Goal: Task Accomplishment & Management: Complete application form

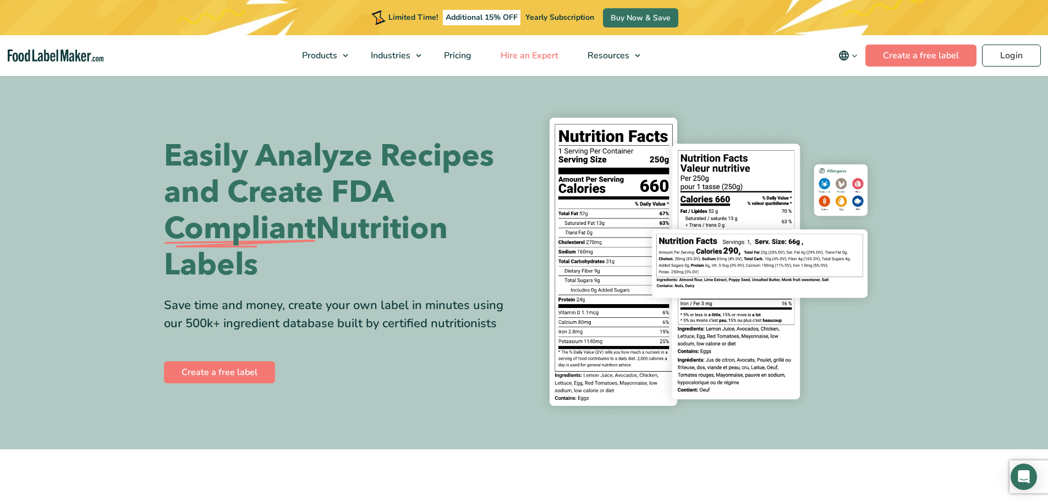
click at [519, 57] on span "Hire an Expert" at bounding box center [528, 56] width 62 height 12
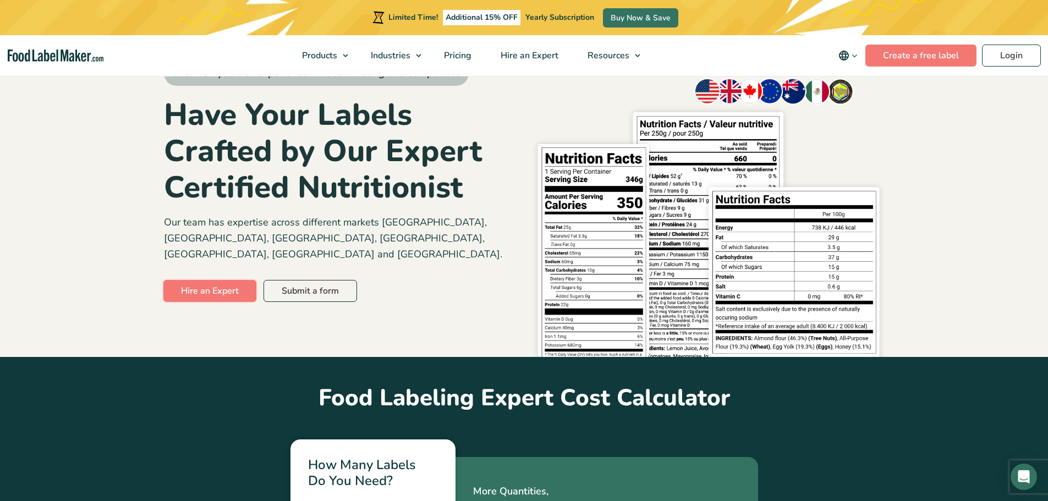
click at [190, 280] on link "Hire an Expert" at bounding box center [209, 291] width 93 height 22
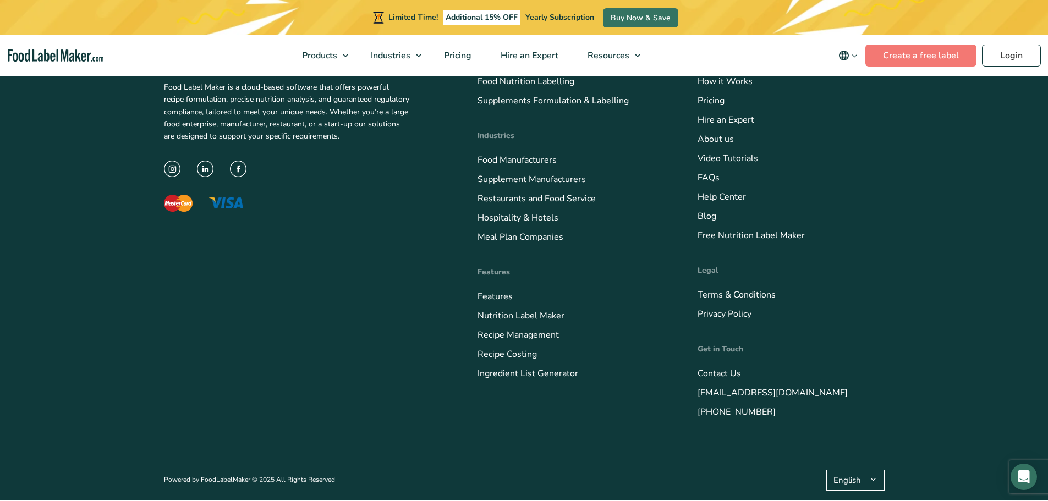
scroll to position [4461, 0]
drag, startPoint x: 773, startPoint y: 408, endPoint x: 680, endPoint y: 410, distance: 92.5
click at [680, 410] on div "Food Label Maker is a cloud-based software that offers powerful recipe formulat…" at bounding box center [524, 235] width 721 height 447
click at [672, 414] on div "Food Label Maker is a cloud-based software that offers powerful recipe formulat…" at bounding box center [524, 235] width 721 height 447
drag, startPoint x: 672, startPoint y: 414, endPoint x: 774, endPoint y: 415, distance: 101.8
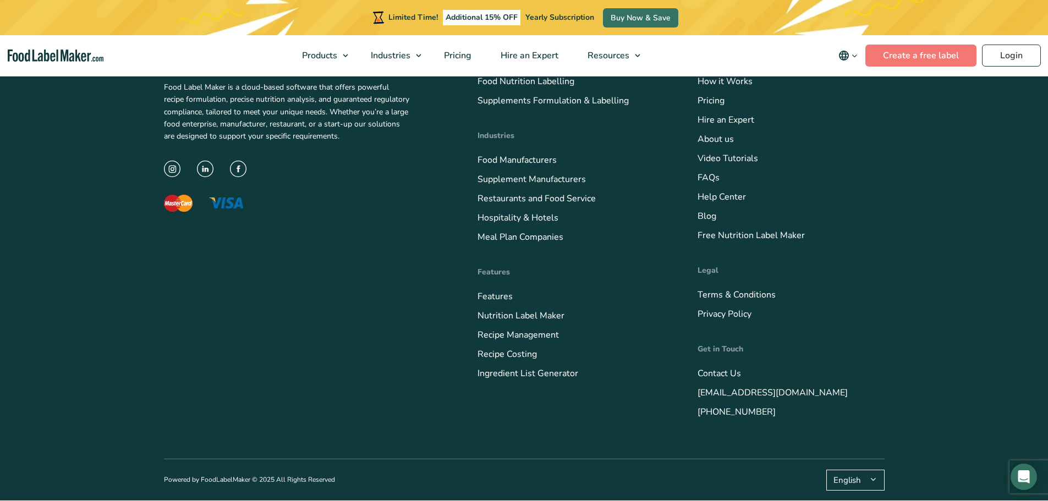
click at [672, 414] on div "Food Label Maker is a cloud-based software that offers powerful recipe formulat…" at bounding box center [524, 235] width 721 height 447
click at [813, 417] on li "[PHONE_NUMBER]" at bounding box center [791, 411] width 187 height 15
click at [755, 414] on link "[PHONE_NUMBER]" at bounding box center [737, 412] width 78 height 12
click at [864, 352] on h4 "Get in Touch" at bounding box center [791, 349] width 187 height 12
drag, startPoint x: 774, startPoint y: 413, endPoint x: 671, endPoint y: 413, distance: 102.9
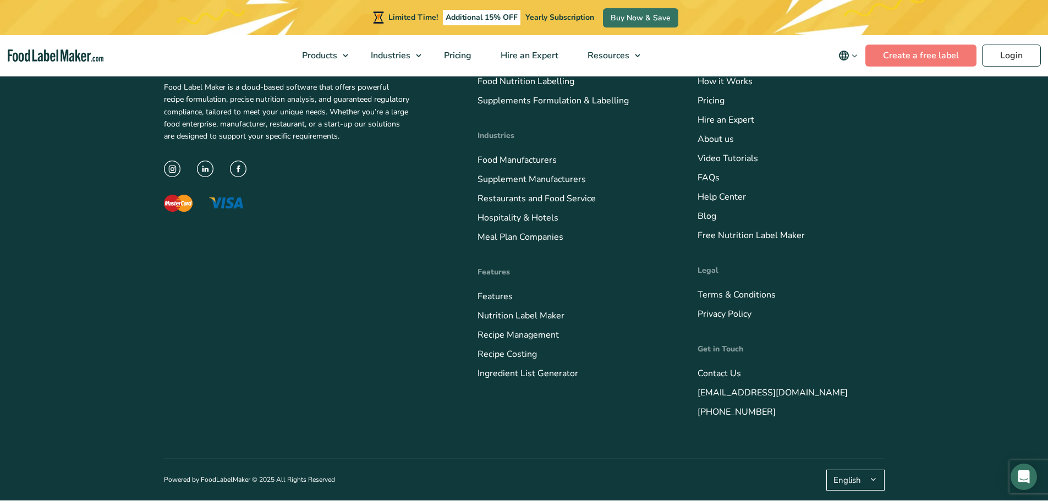
click at [671, 413] on div "Food Label Maker is a cloud-based software that offers powerful recipe formulat…" at bounding box center [524, 235] width 721 height 447
click at [908, 371] on footer "Food Label Maker is a cloud-based software that offers powerful recipe formulat…" at bounding box center [524, 256] width 1048 height 489
drag, startPoint x: 786, startPoint y: 423, endPoint x: 696, endPoint y: 413, distance: 90.3
click at [696, 419] on div "Food Label Maker is a cloud-based software that offers powerful recipe formulat…" at bounding box center [524, 235] width 721 height 447
copy link "[PHONE_NUMBER]"
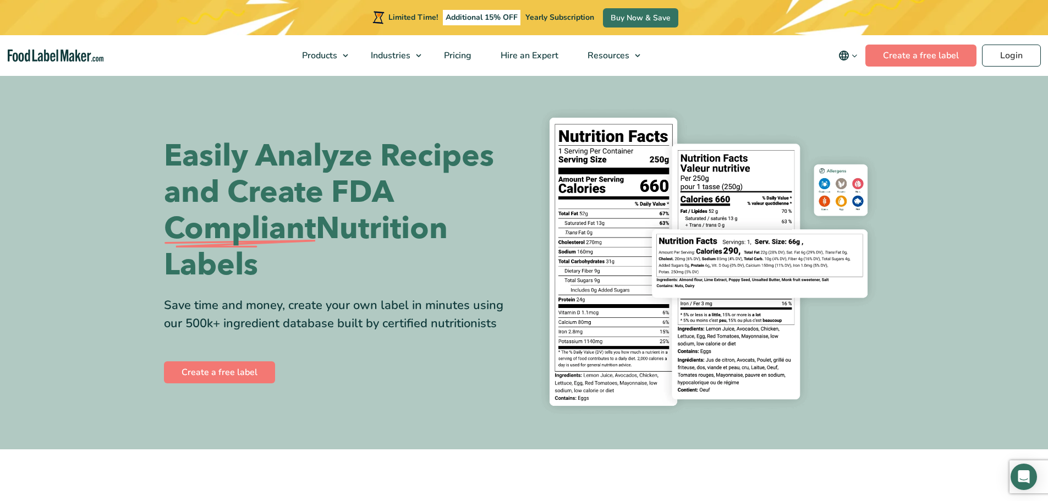
click at [857, 53] on icon "main navigation" at bounding box center [855, 56] width 8 height 8
click at [503, 57] on span "Hire an Expert" at bounding box center [528, 56] width 62 height 12
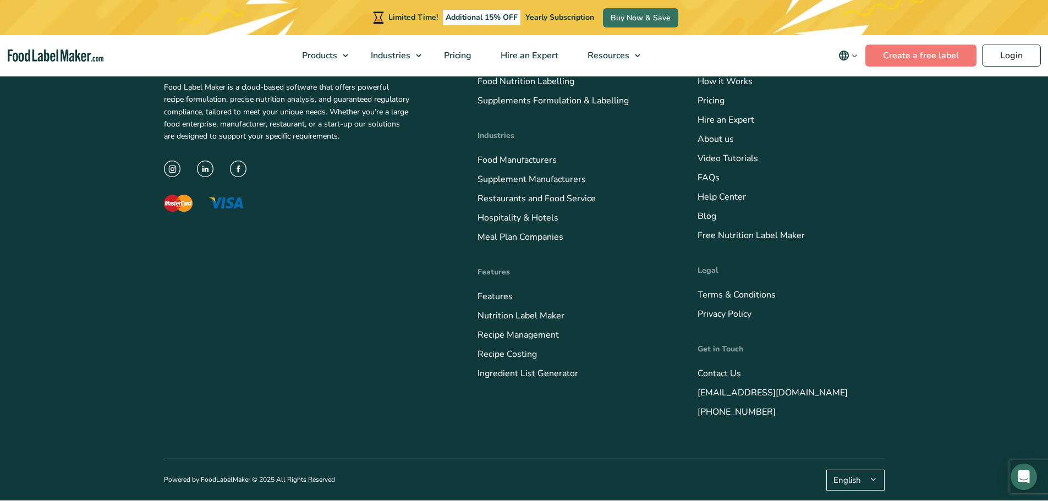
scroll to position [4461, 0]
click at [736, 408] on link "[PHONE_NUMBER]" at bounding box center [737, 412] width 78 height 12
drag, startPoint x: 789, startPoint y: 414, endPoint x: 688, endPoint y: 419, distance: 100.3
click at [688, 421] on div "Food Label Maker is a cloud-based software that offers powerful recipe formulat…" at bounding box center [524, 235] width 721 height 447
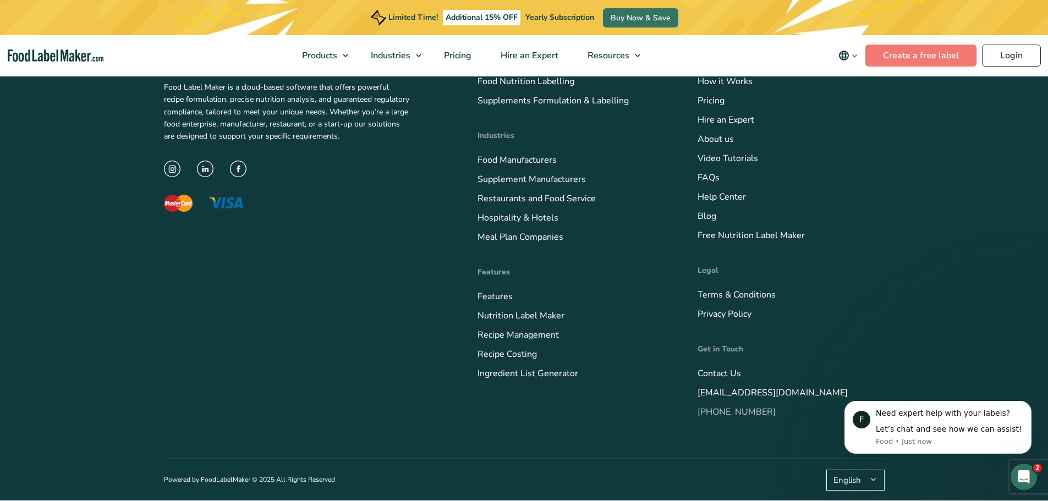
scroll to position [0, 0]
drag, startPoint x: 1731, startPoint y: 876, endPoint x: 1019, endPoint y: 466, distance: 821.4
click at [1019, 464] on div "Open Intercom Messenger" at bounding box center [1022, 475] width 36 height 36
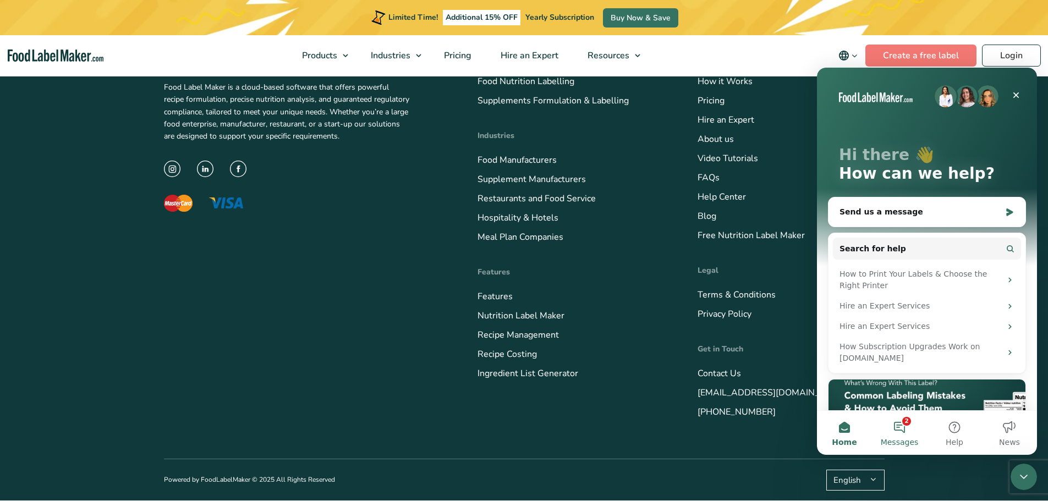
click at [901, 433] on button "2 Messages" at bounding box center [899, 433] width 55 height 44
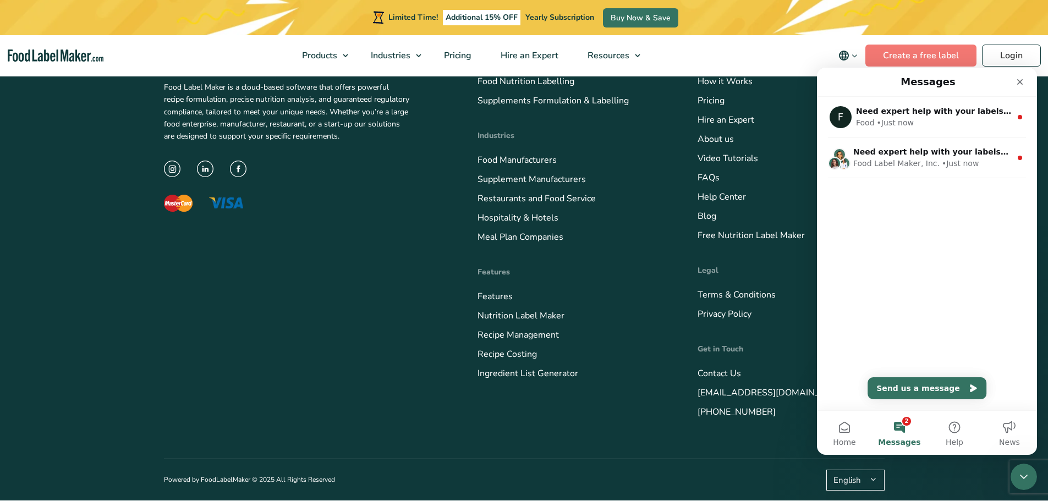
click at [908, 334] on div "F Need expert help with your labels? Let’s chat and see how we can assist! Food…" at bounding box center [927, 254] width 220 height 314
click at [885, 162] on div "Food Label Maker, Inc." at bounding box center [896, 164] width 86 height 12
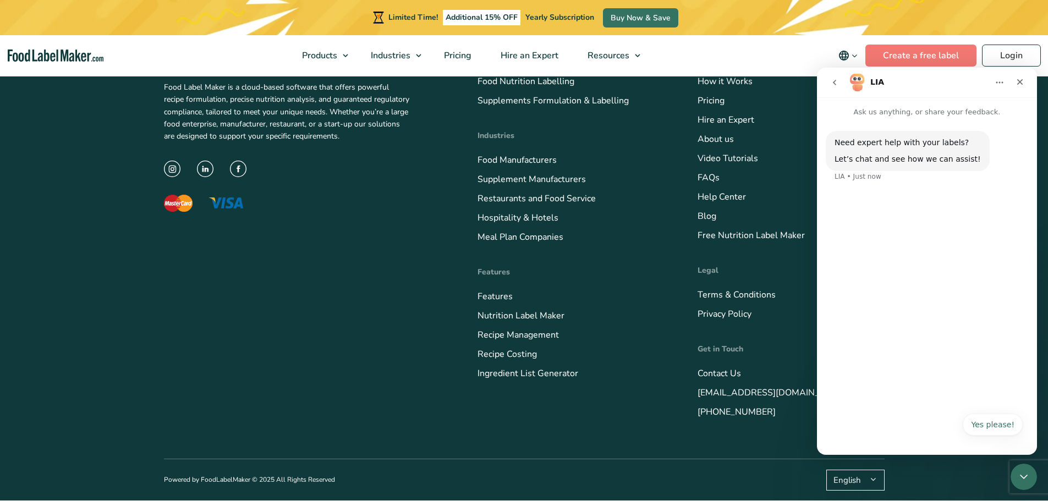
click at [962, 418] on div "Yes please! Yes please!" at bounding box center [926, 428] width 191 height 29
click at [1007, 438] on div "Yes please! Yes please!" at bounding box center [926, 428] width 191 height 29
click at [1004, 426] on button "Yes please!" at bounding box center [993, 425] width 60 height 22
click at [871, 366] on div "Need expert help with your labels? Let’s chat and see how we can assist! LIA • …" at bounding box center [927, 282] width 220 height 328
click at [899, 444] on div "Need expert help with your labels? Let’s chat and see how we can assist! LIA • …" at bounding box center [927, 282] width 220 height 328
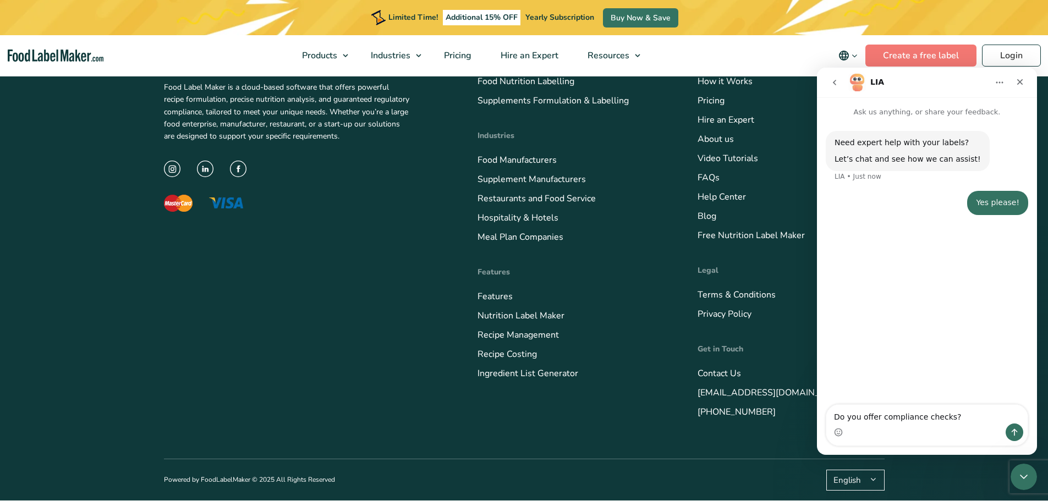
type textarea "Do you offer compliance checks?"
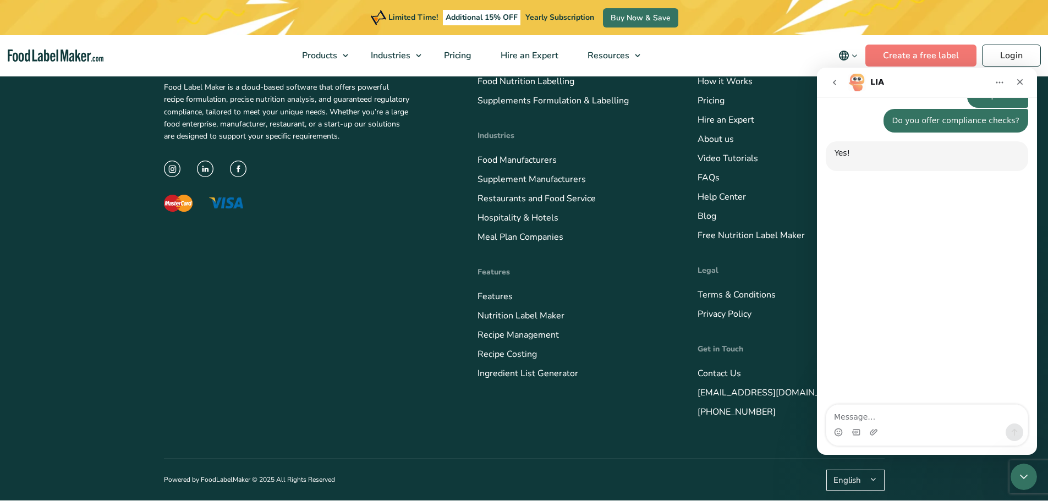
scroll to position [111, 0]
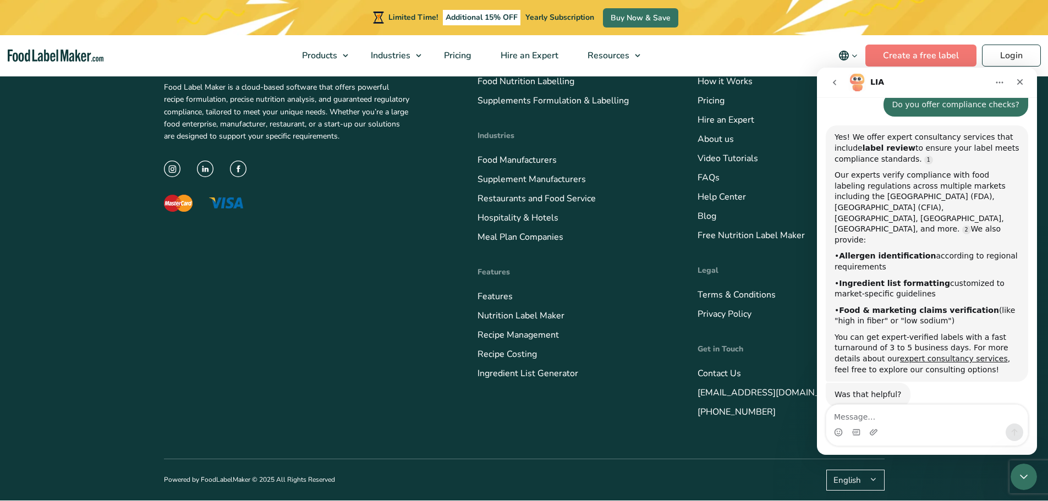
drag, startPoint x: 860, startPoint y: 423, endPoint x: 858, endPoint y: 415, distance: 8.4
click at [859, 417] on textarea "Message…" at bounding box center [927, 414] width 201 height 19
type textarea "How do I get started?"
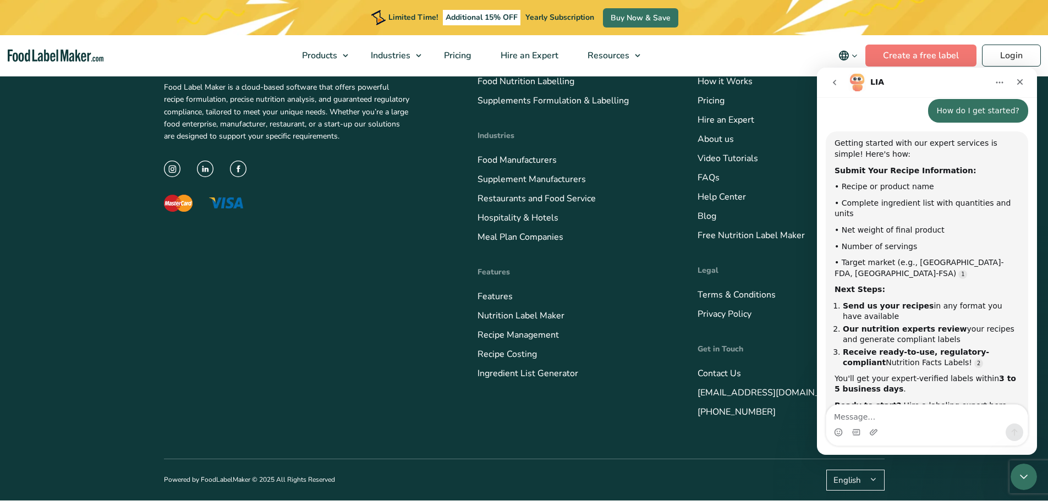
scroll to position [439, 0]
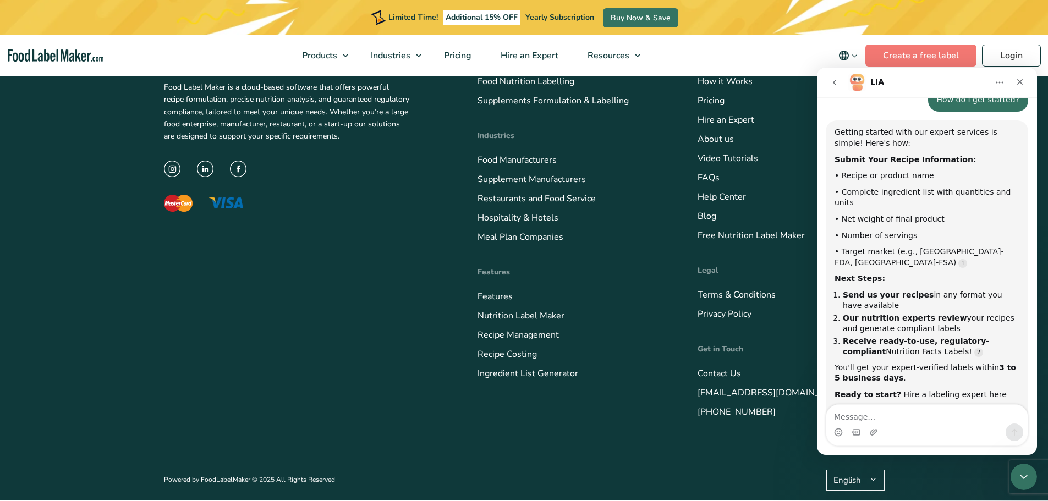
click at [873, 410] on textarea "Message…" at bounding box center [927, 414] width 201 height 19
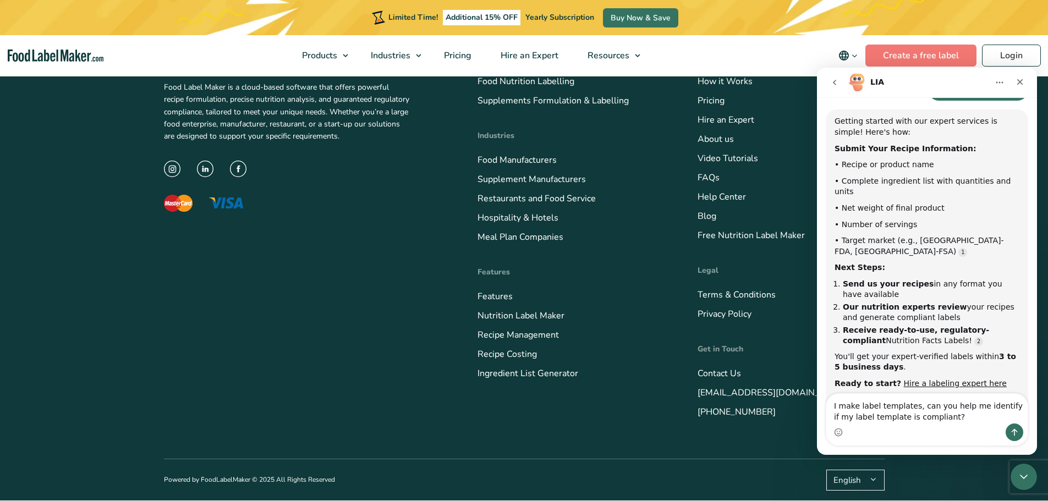
type textarea "I make label templates, can you help me identify if my label template is compli…"
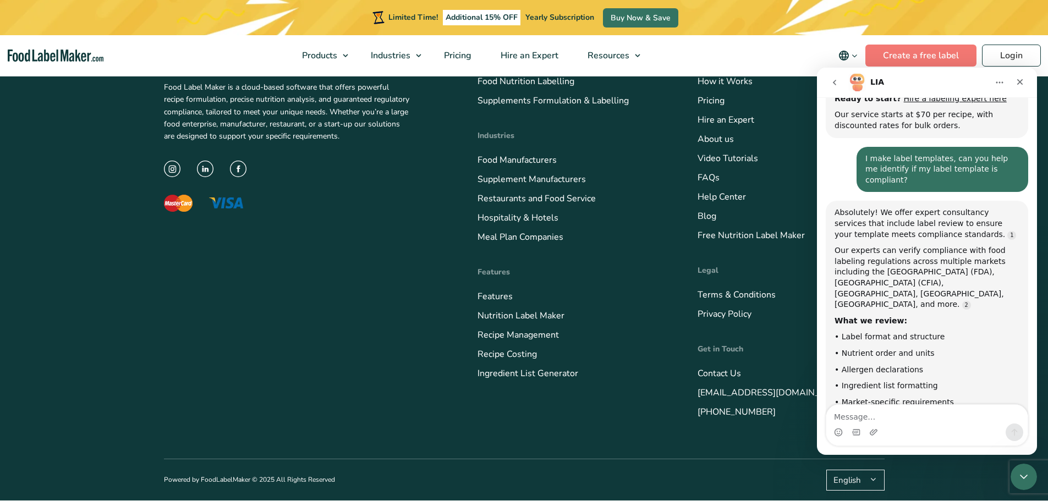
scroll to position [737, 0]
click at [928, 420] on textarea "Message…" at bounding box center [927, 414] width 201 height 19
click at [975, 461] on link "Hire a labeling expert here" at bounding box center [920, 471] width 171 height 20
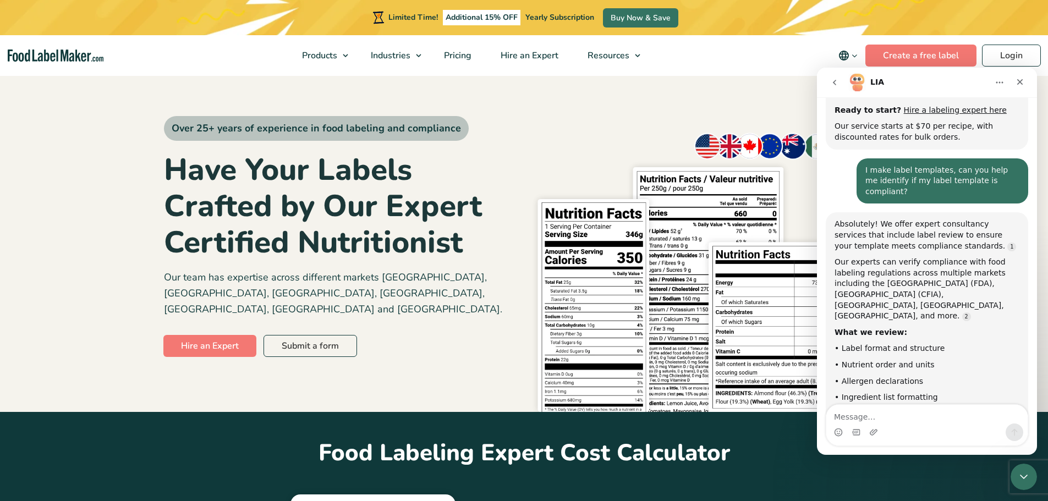
scroll to position [737, 0]
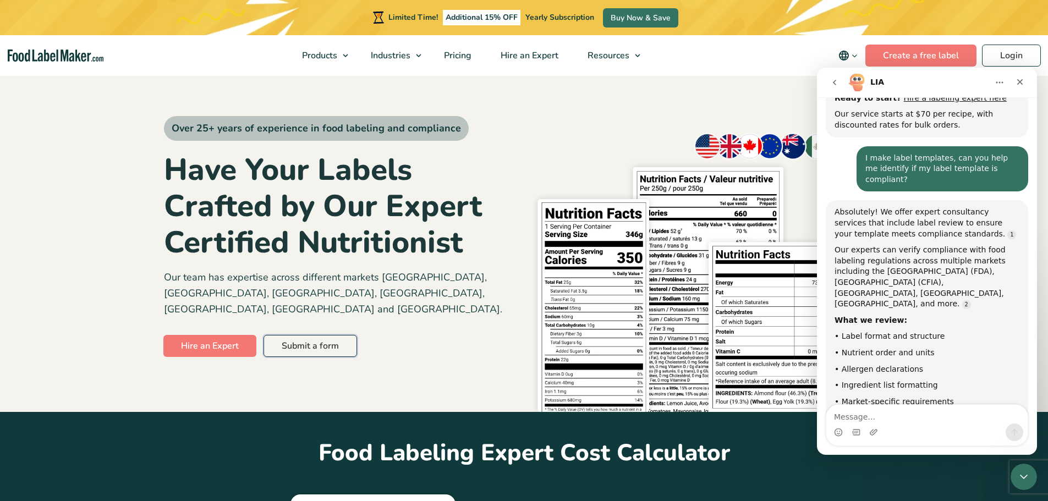
click at [280, 335] on link "Submit a form" at bounding box center [311, 346] width 94 height 22
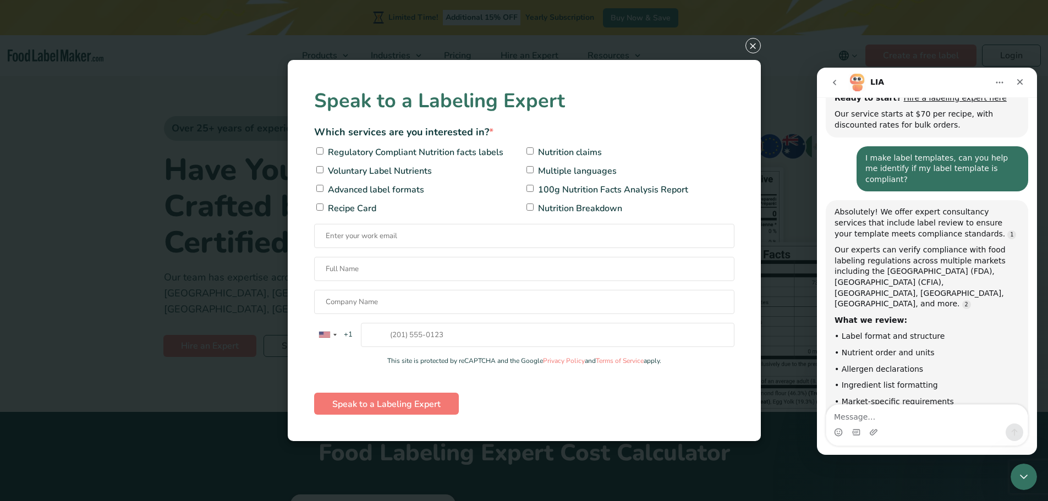
click at [319, 149] on input"] "Regulatory Compliant Nutrition facts labels" at bounding box center [319, 150] width 7 height 7
checkbox input"] "true"
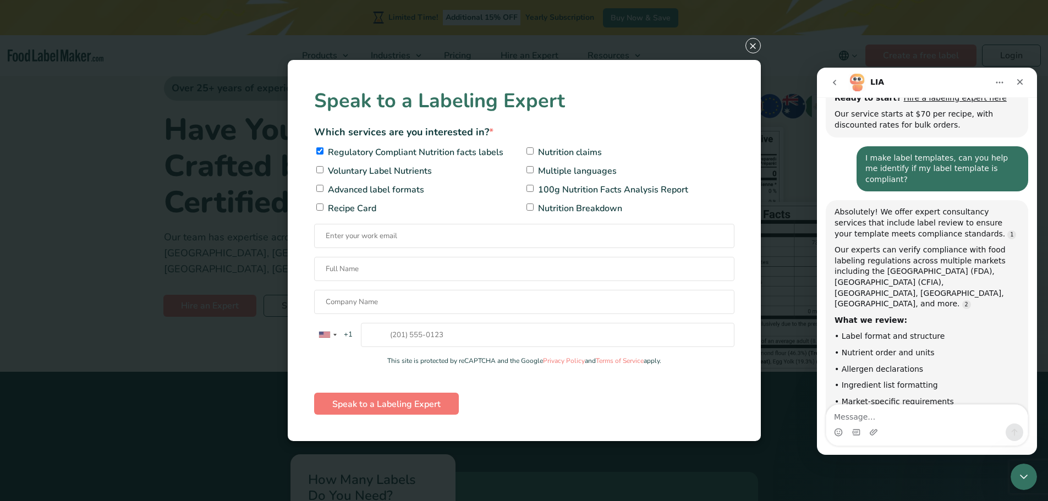
scroll to position [55, 0]
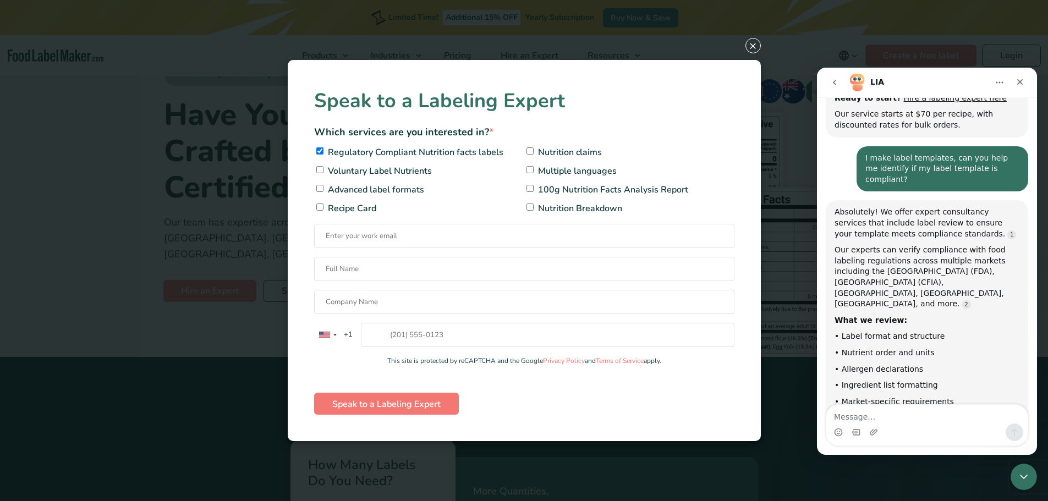
click at [363, 251] on div "Speak to a Labeling Expert Which services are you interested in? * Regulatory C…" at bounding box center [524, 250] width 420 height 329
click at [363, 236] on input "Contact form" at bounding box center [524, 236] width 420 height 24
type input "[PERSON_NAME][EMAIL_ADDRESS][DOMAIN_NAME]"
click at [364, 275] on input "Contact form" at bounding box center [524, 269] width 420 height 24
click at [370, 272] on input "Contact form" at bounding box center [524, 269] width 420 height 24
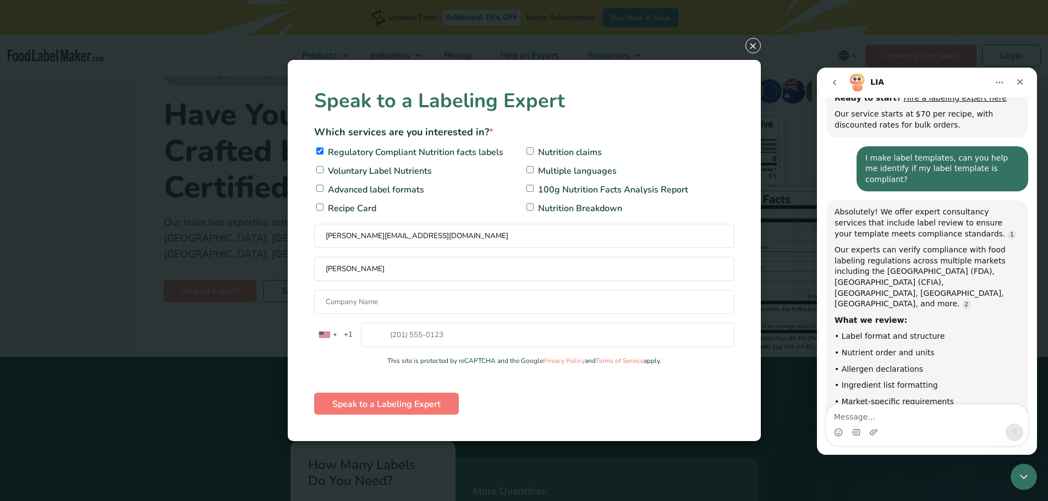
click at [374, 265] on input "[PERSON_NAME]" at bounding box center [524, 269] width 420 height 24
type input "[PERSON_NAME]"
type input "ITD Food Safety"
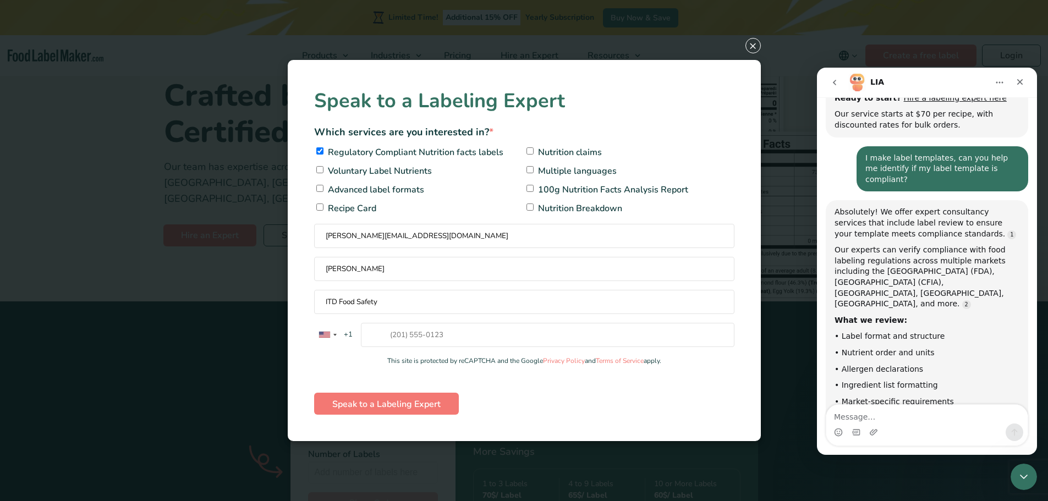
scroll to position [220, 0]
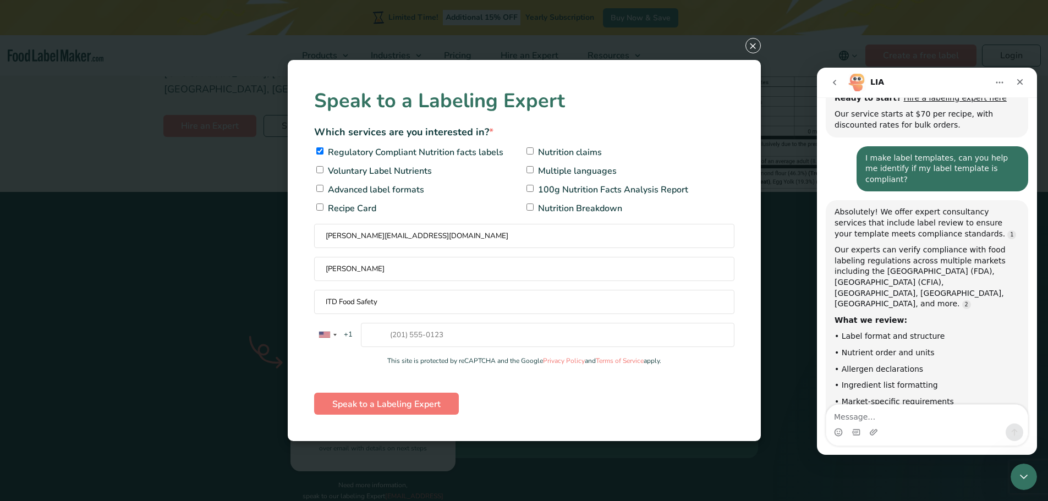
click at [436, 330] on input "[GEOGRAPHIC_DATA] +1 [GEOGRAPHIC_DATA] +44 [GEOGRAPHIC_DATA] ([GEOGRAPHIC_DATA]…" at bounding box center [548, 335] width 374 height 24
type input "3213086137"
click at [386, 409] on input "Speak to a Labeling Expert" at bounding box center [386, 404] width 145 height 22
